Goal: Information Seeking & Learning: Compare options

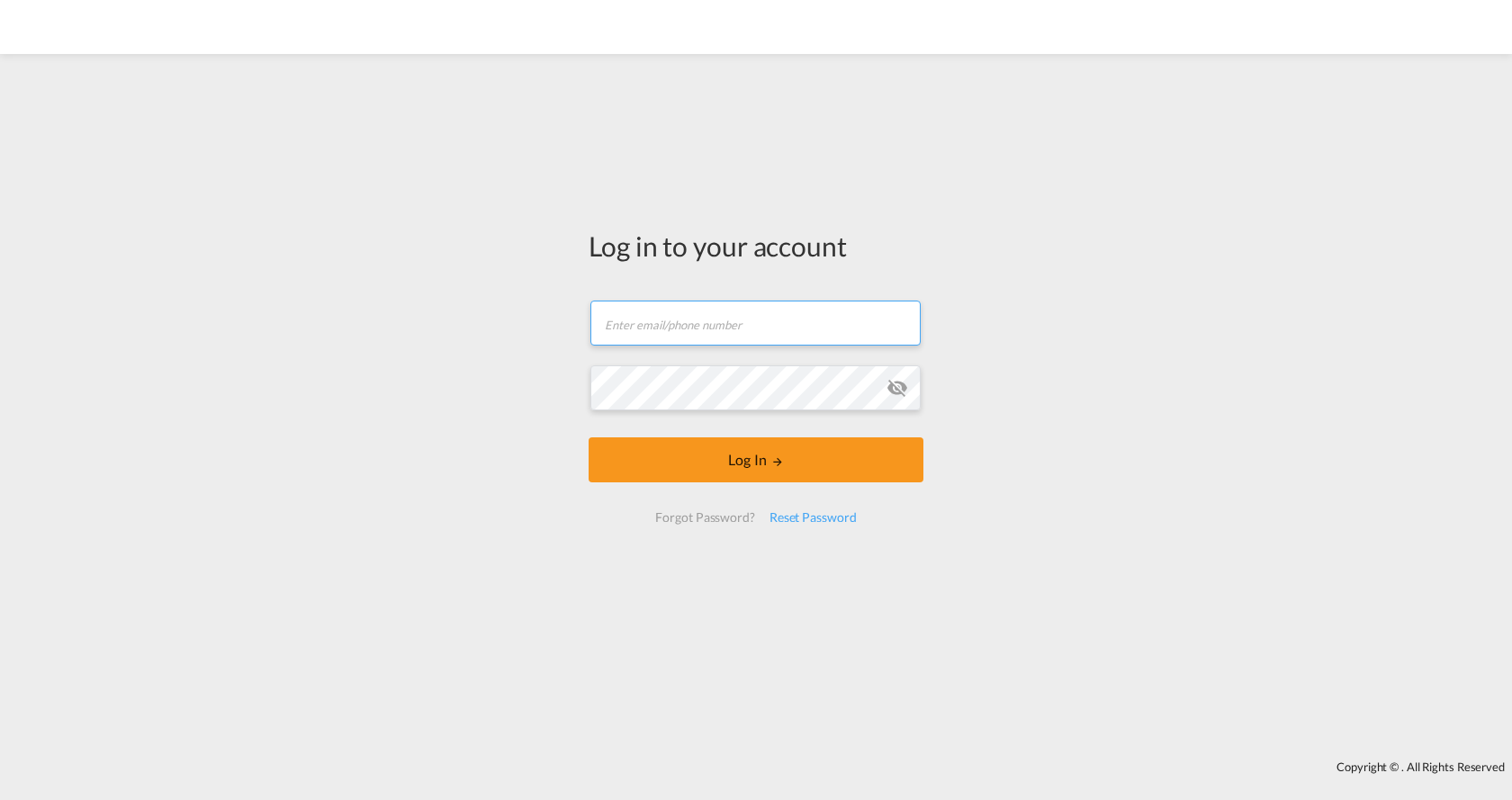
click at [680, 313] on input "text" at bounding box center [756, 322] width 331 height 45
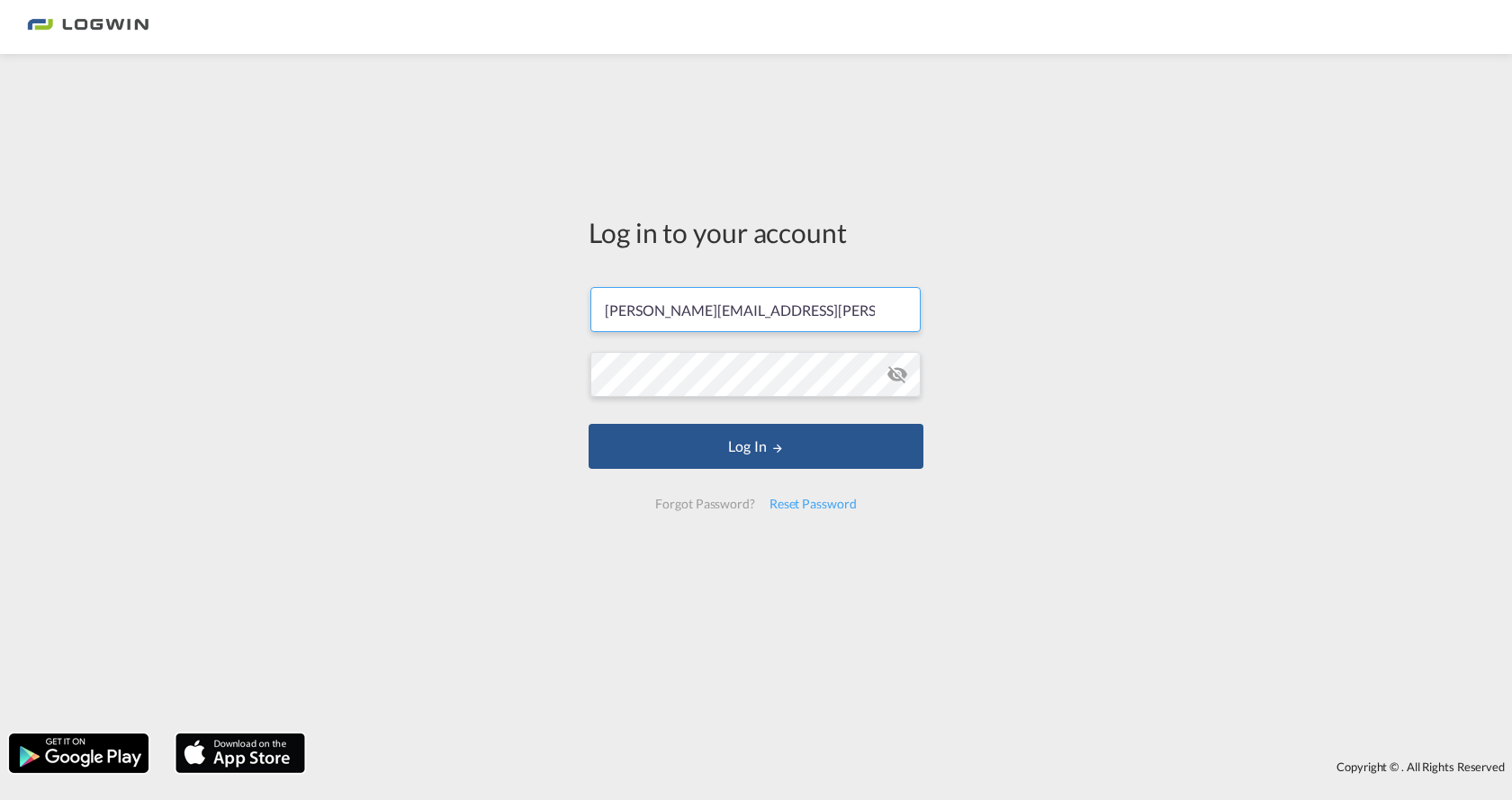
type input "[PERSON_NAME][EMAIL_ADDRESS][PERSON_NAME][DOMAIN_NAME]"
click at [588, 424] on button "Log In" at bounding box center [756, 446] width 335 height 45
